Goal: Find specific page/section

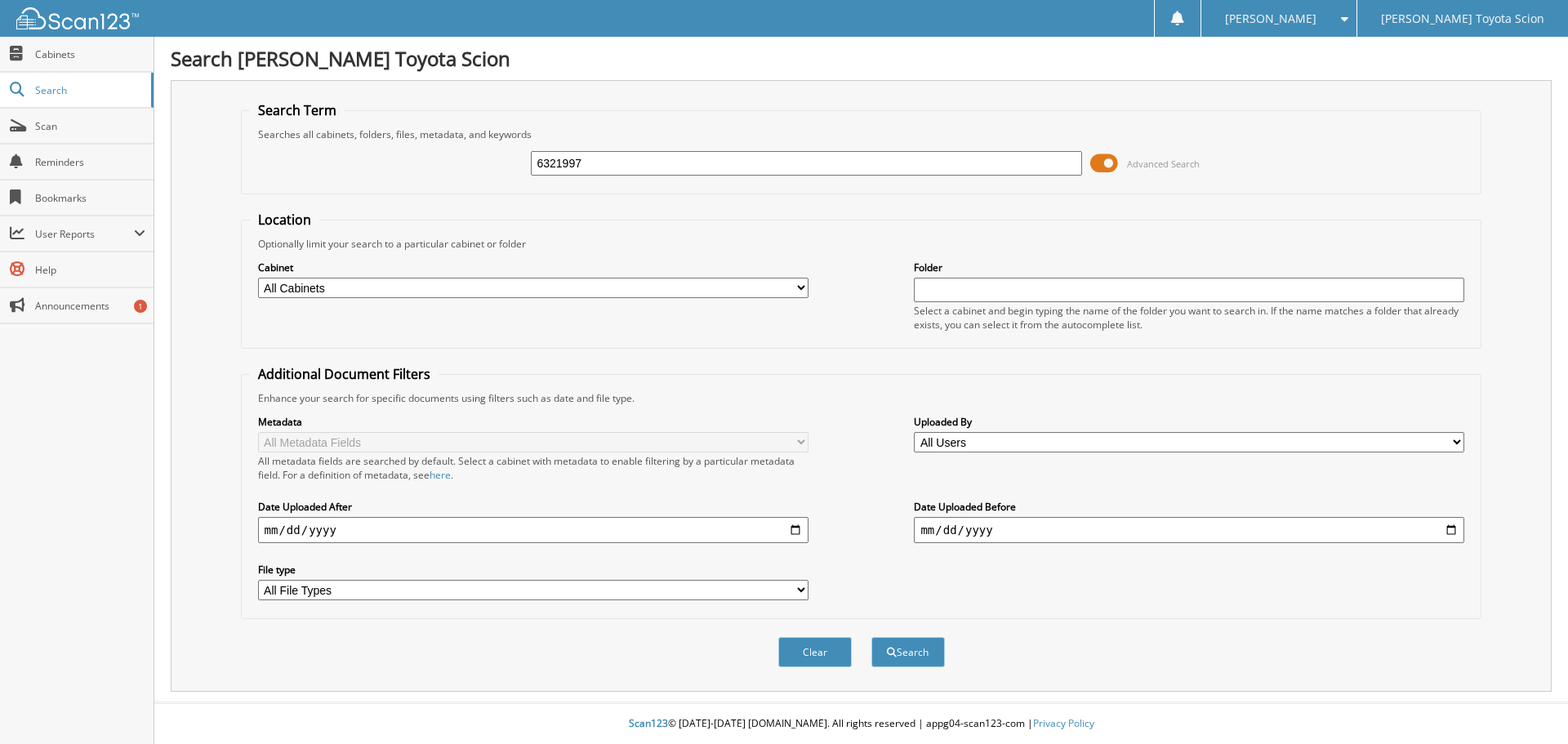
type input "6321997"
click at [871, 637] on button "Search" at bounding box center [908, 651] width 74 height 30
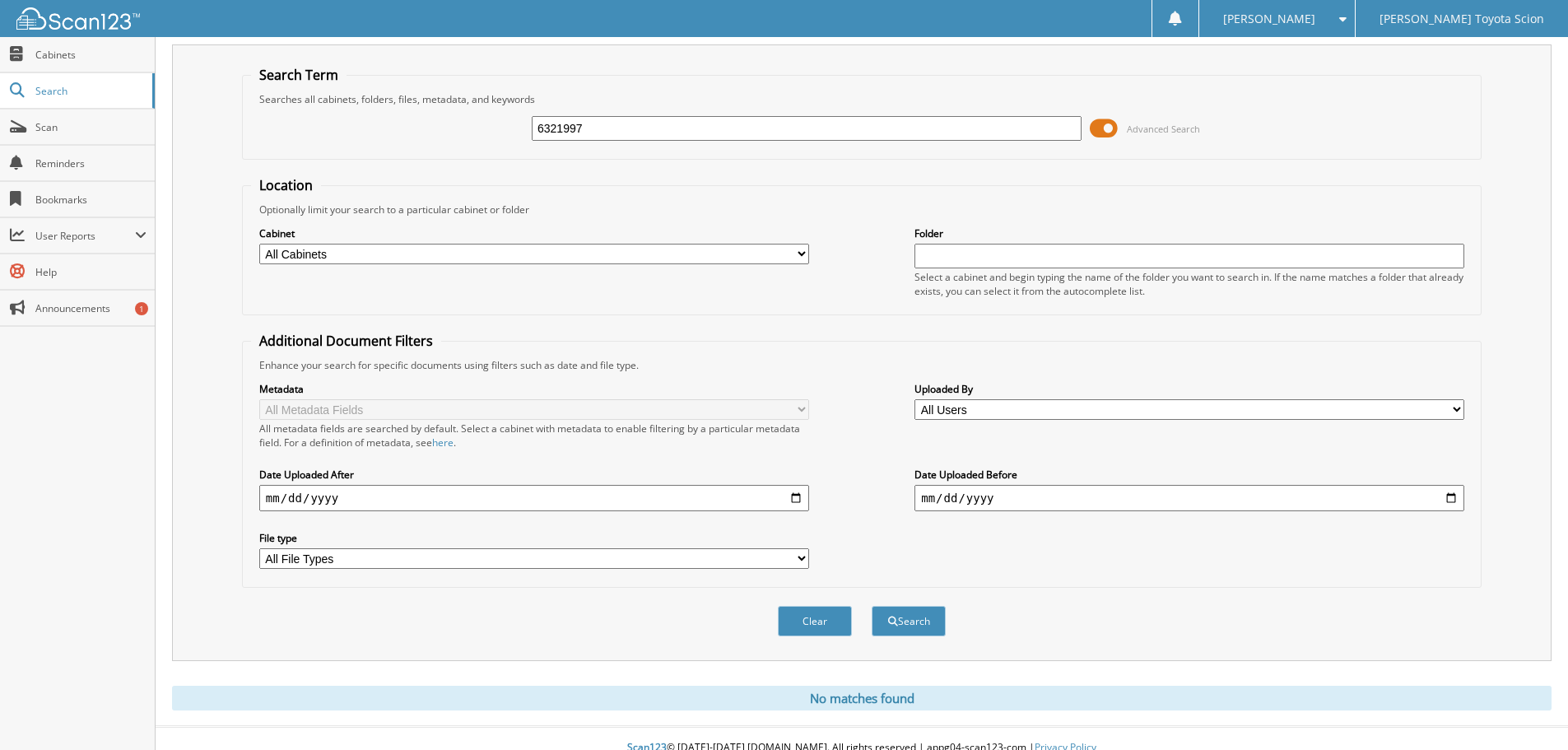
scroll to position [55, 0]
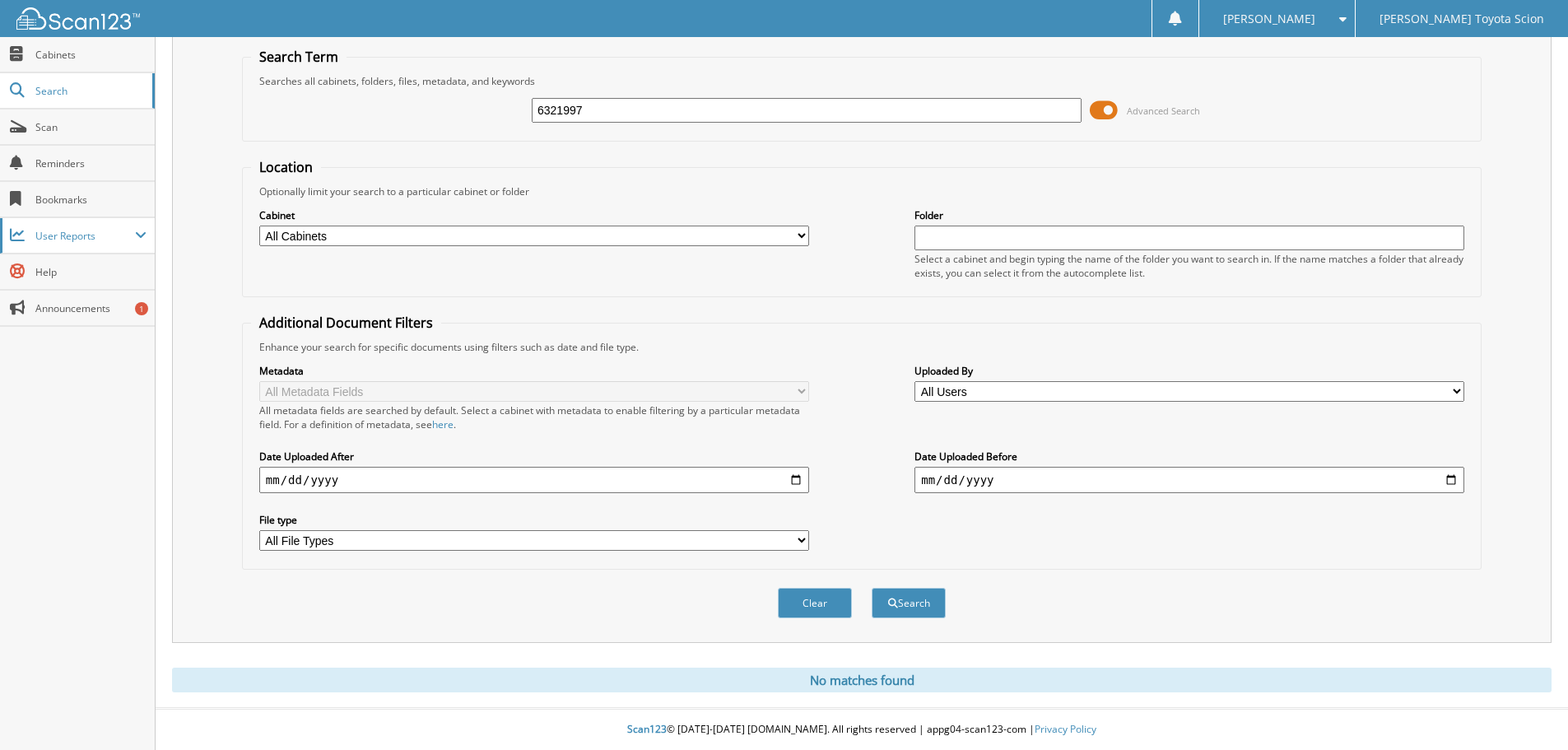
click at [63, 239] on span "User Reports" at bounding box center [85, 235] width 100 height 14
click at [77, 308] on span "All Recent Activity" at bounding box center [86, 307] width 121 height 15
